Goal: Find specific page/section: Find specific page/section

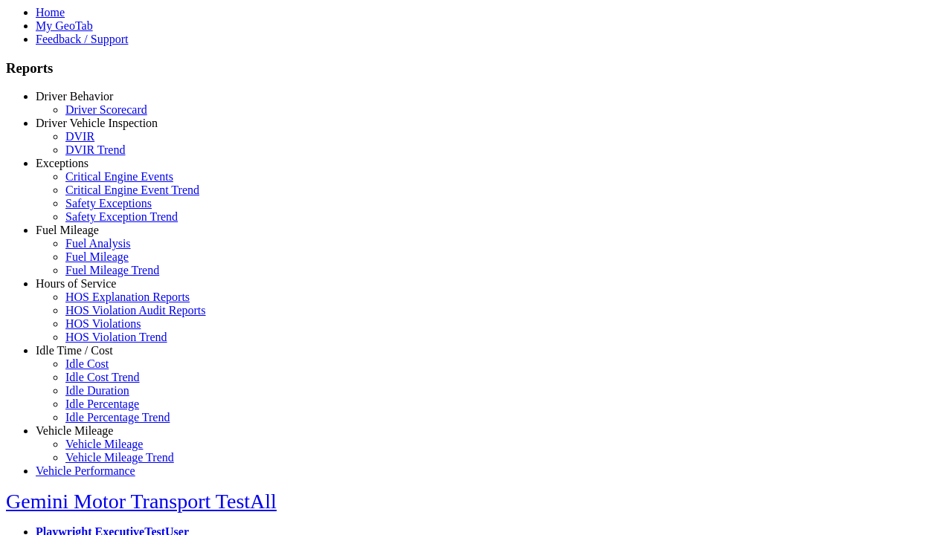
click at [85, 357] on link "Idle Time / Cost" at bounding box center [74, 350] width 77 height 13
click at [97, 397] on link "Idle Duration" at bounding box center [97, 390] width 64 height 13
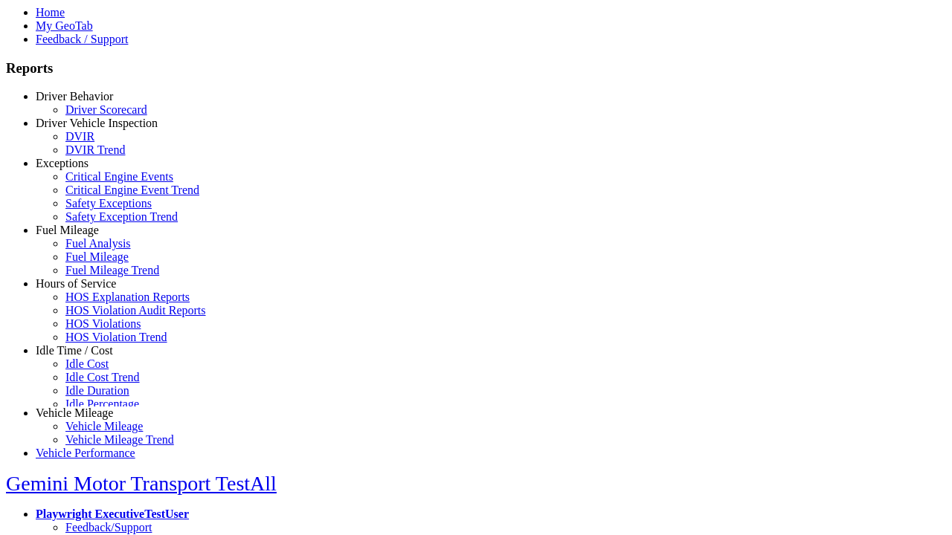
scroll to position [57, 0]
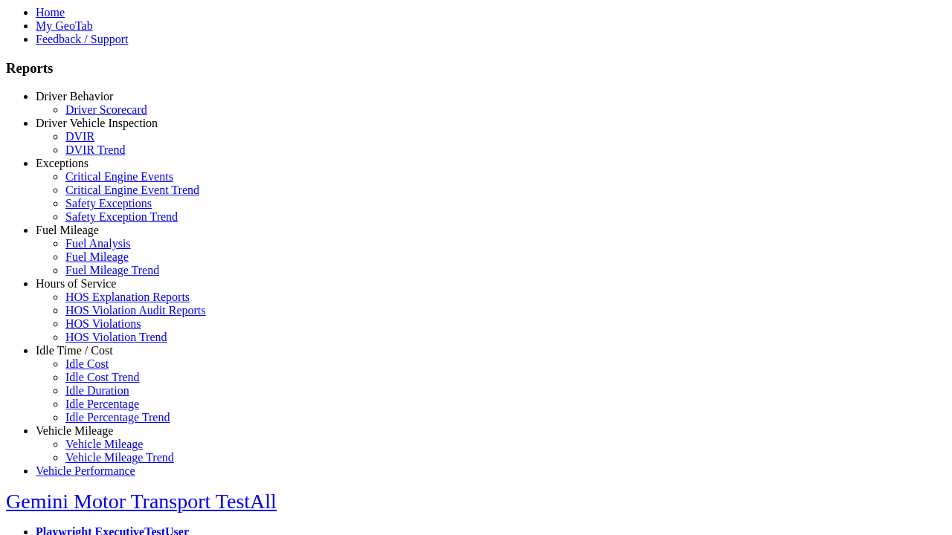
select select
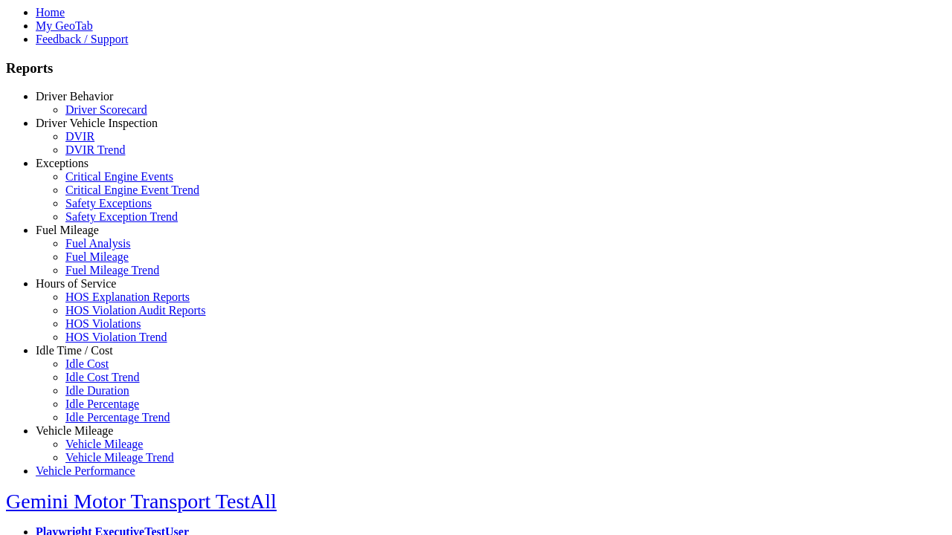
select select
